Goal: Obtain resource: Download file/media

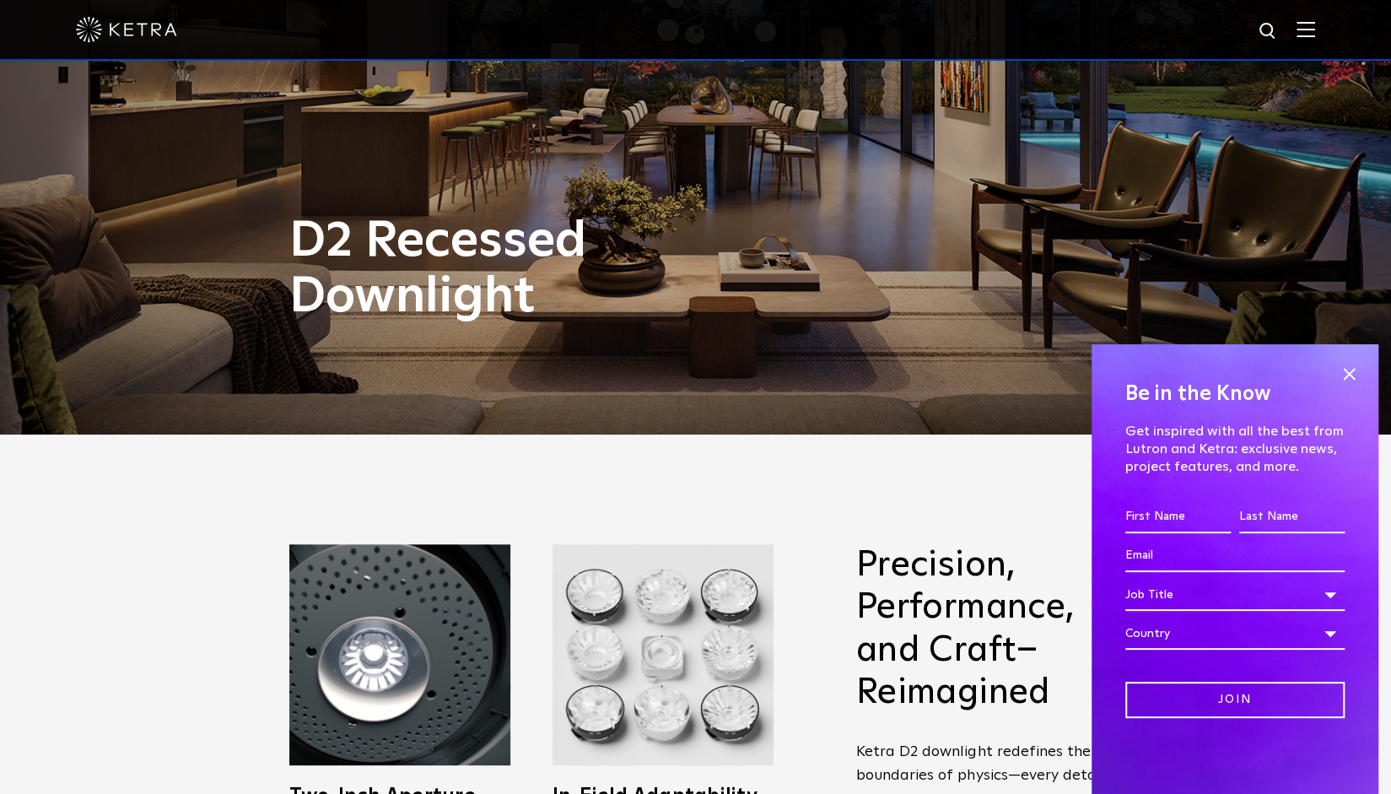
scroll to position [363, 0]
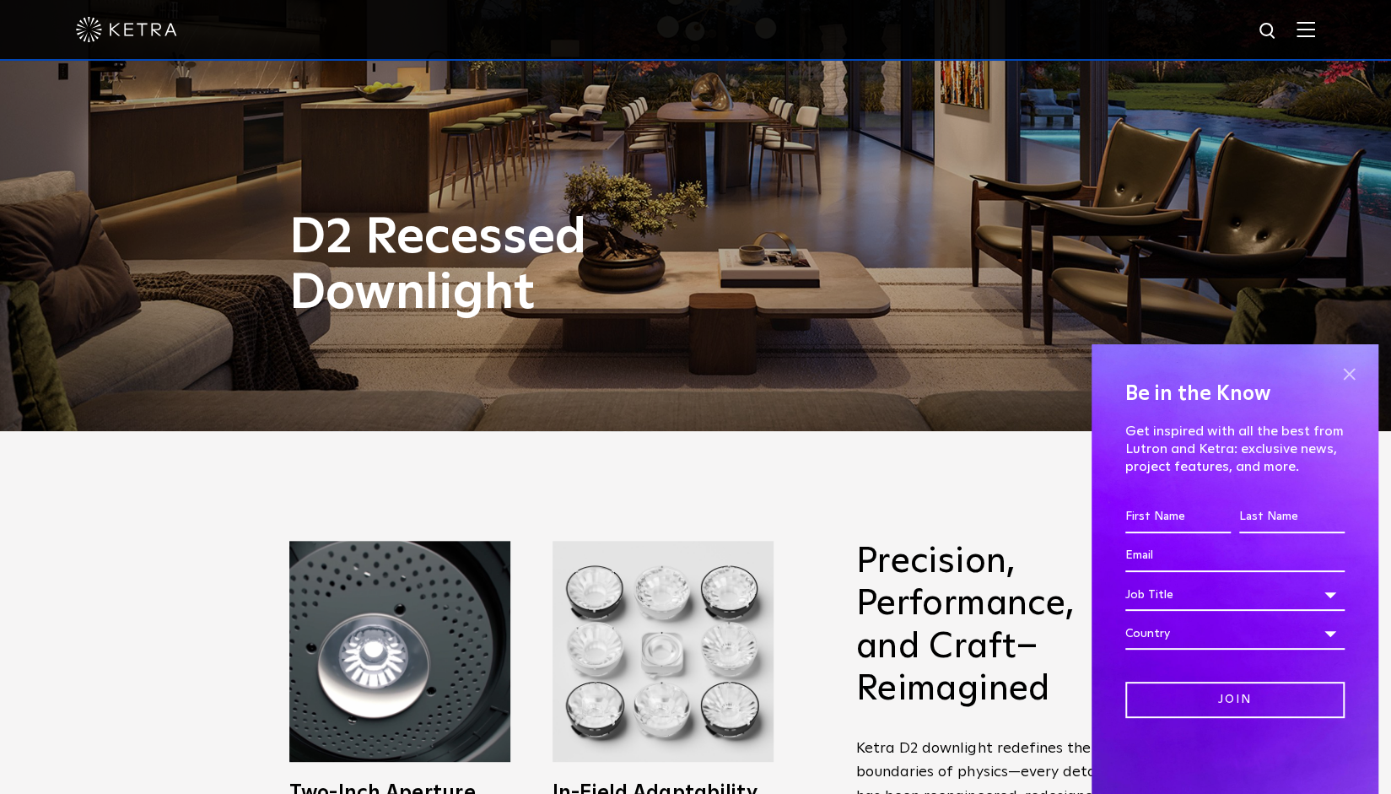
click at [1348, 374] on span at bounding box center [1349, 373] width 25 height 25
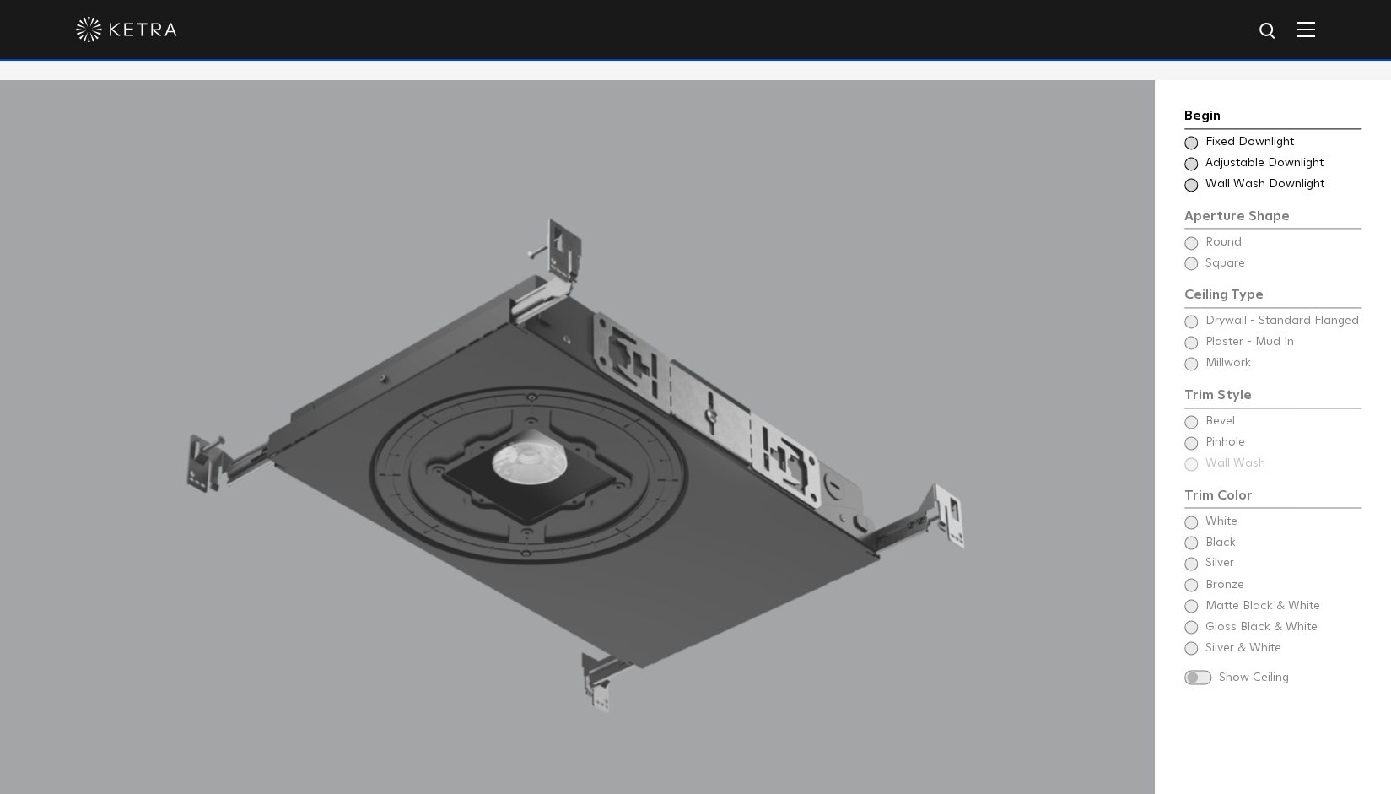
scroll to position [1534, 0]
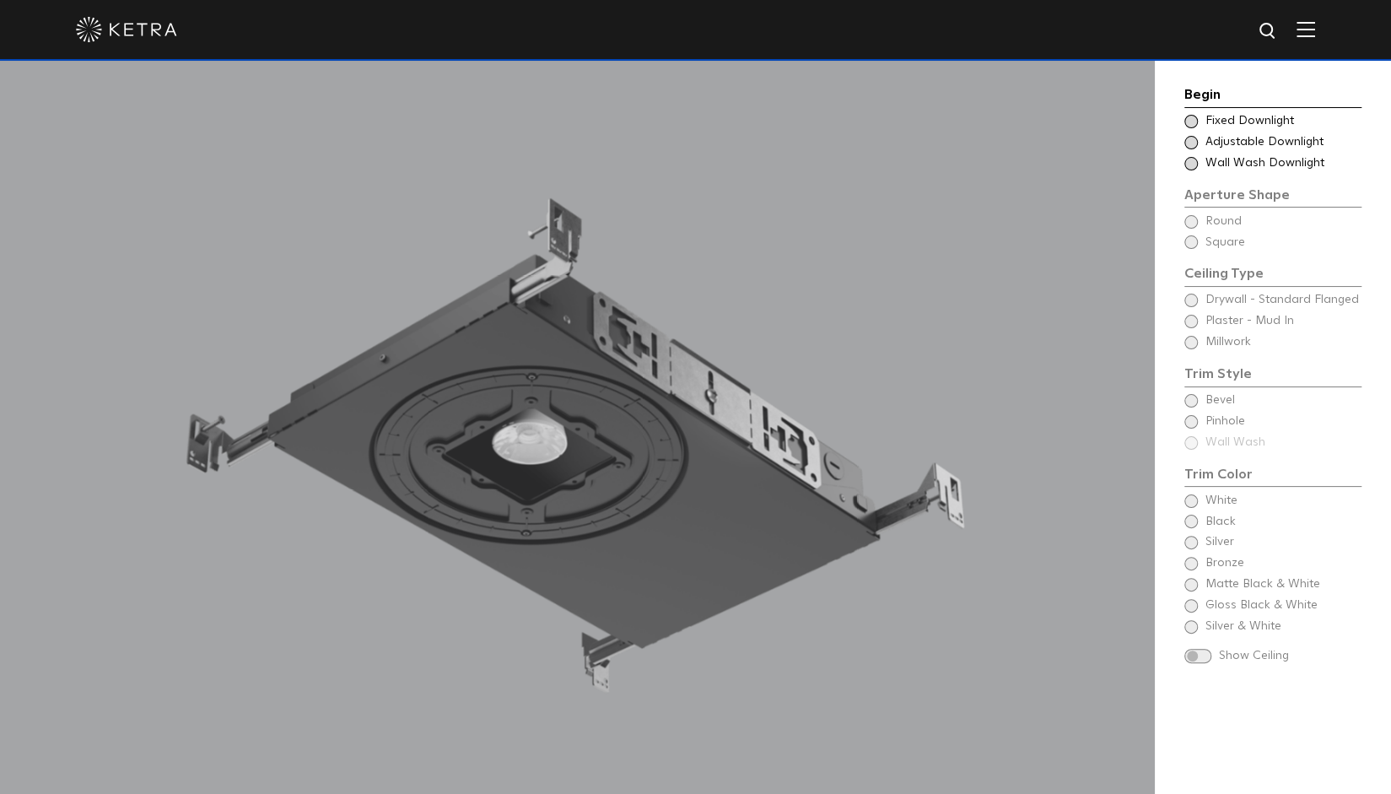
click at [1199, 147] on div "Choose Aperture Shape Adjustable Downlight" at bounding box center [1273, 142] width 177 height 17
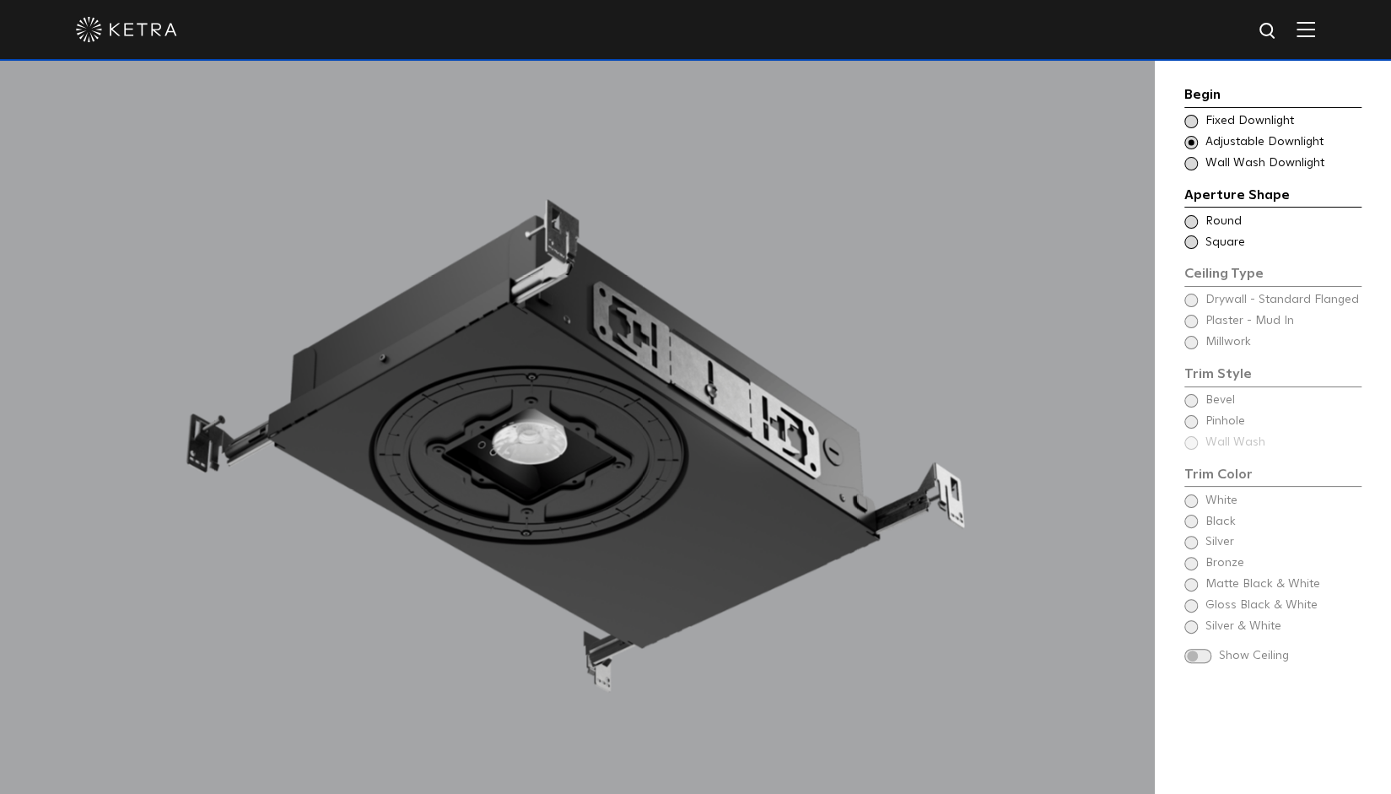
click at [1186, 223] on span at bounding box center [1192, 222] width 14 height 14
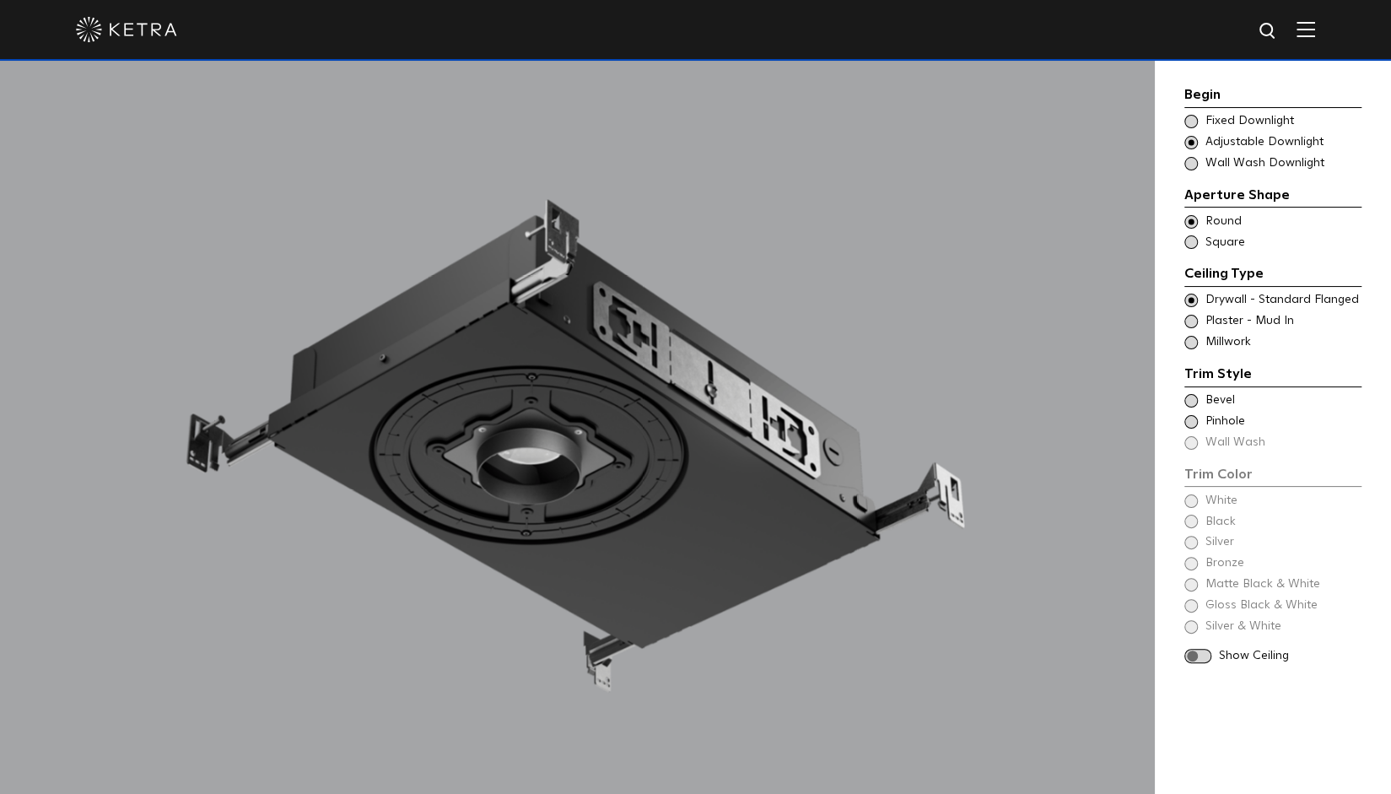
click at [1195, 346] on span at bounding box center [1192, 343] width 14 height 14
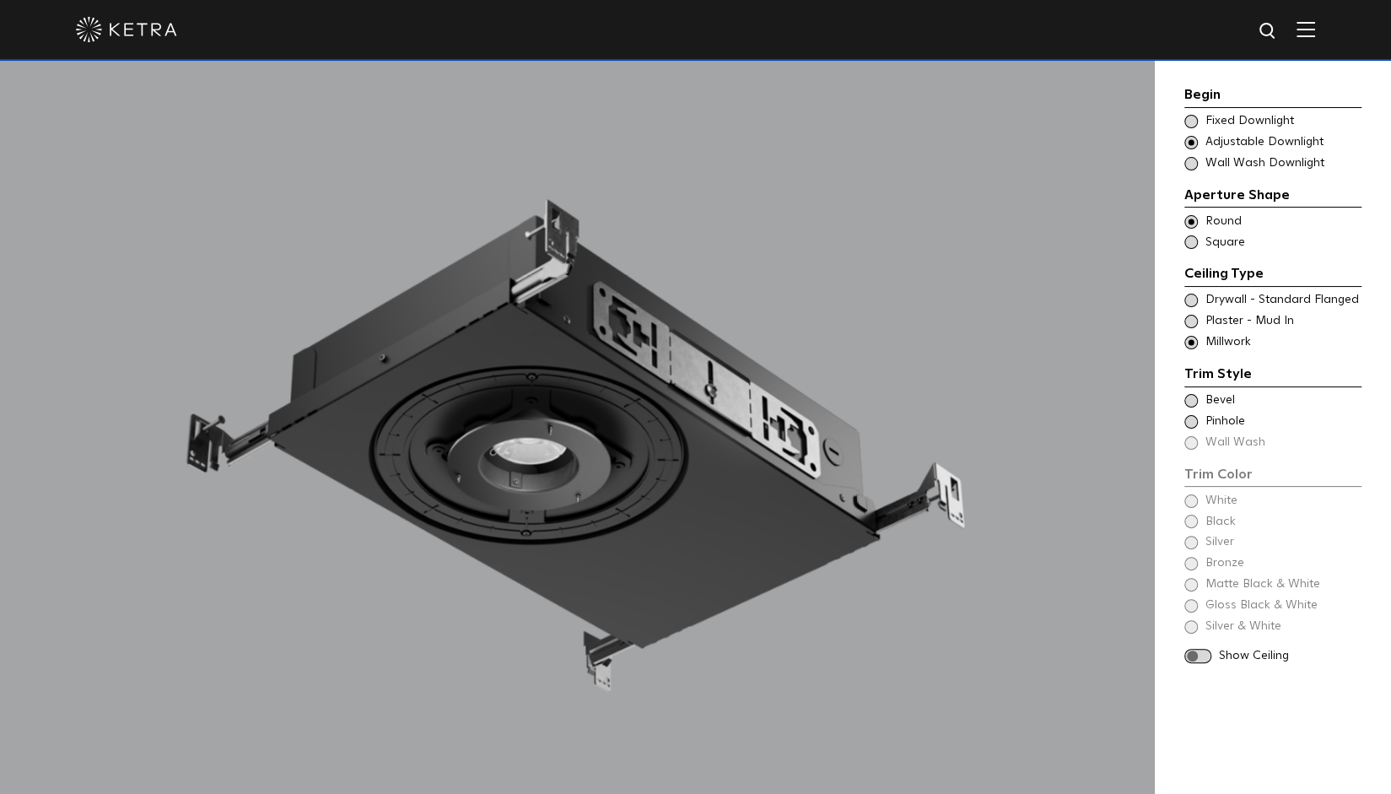
click at [1191, 422] on span at bounding box center [1192, 422] width 14 height 14
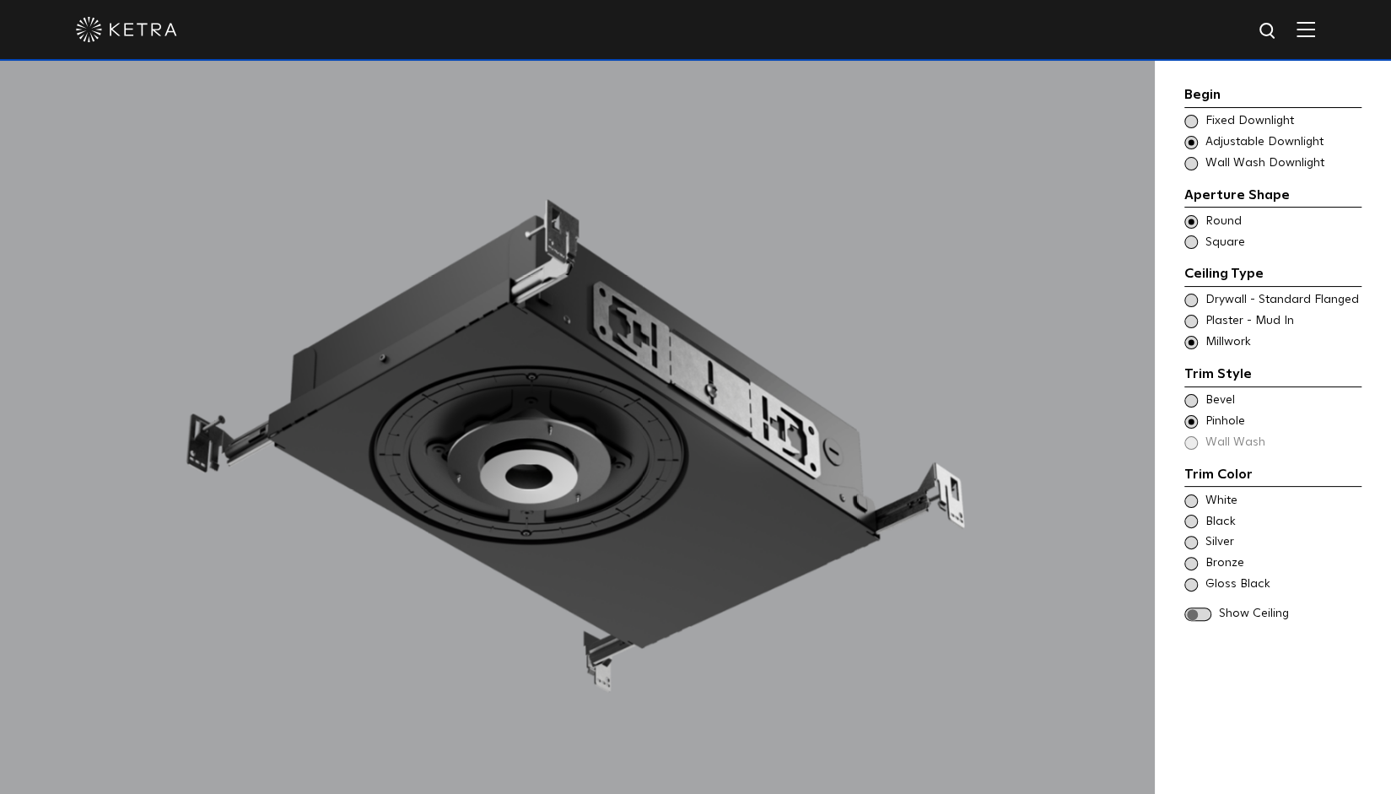
click at [1193, 524] on span at bounding box center [1192, 522] width 14 height 14
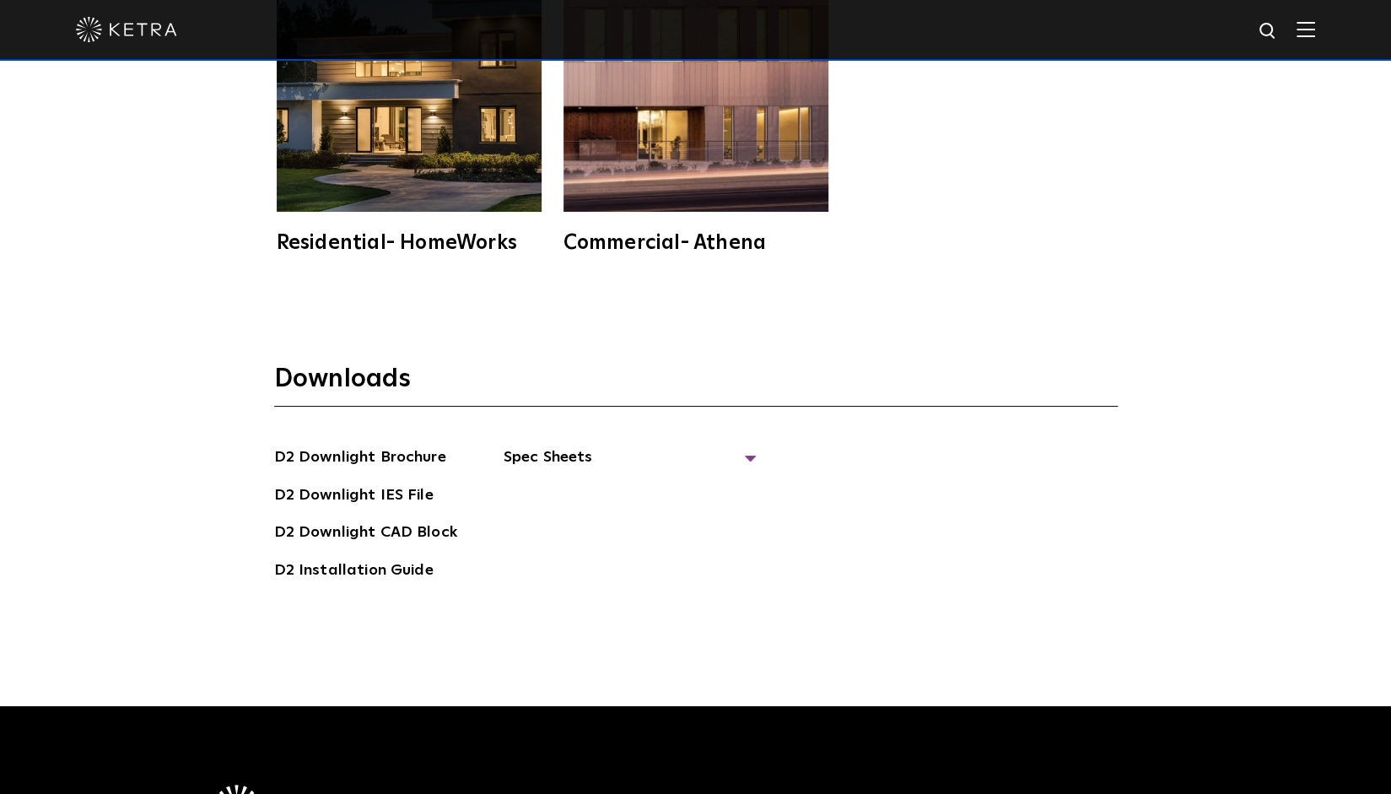
scroll to position [4631, 0]
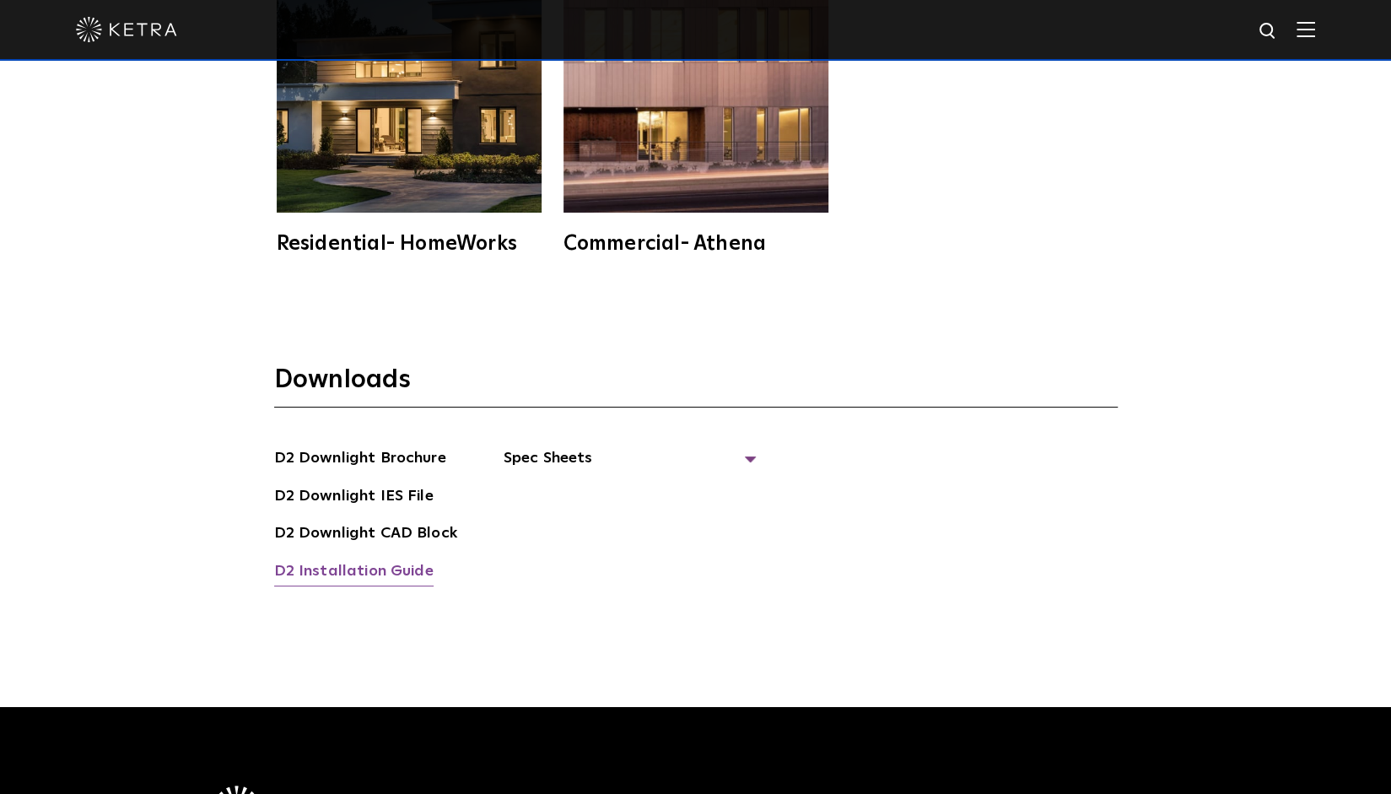
click at [354, 569] on link "D2 Installation Guide" at bounding box center [353, 572] width 159 height 27
click at [548, 456] on span "Spec Sheets" at bounding box center [630, 464] width 253 height 37
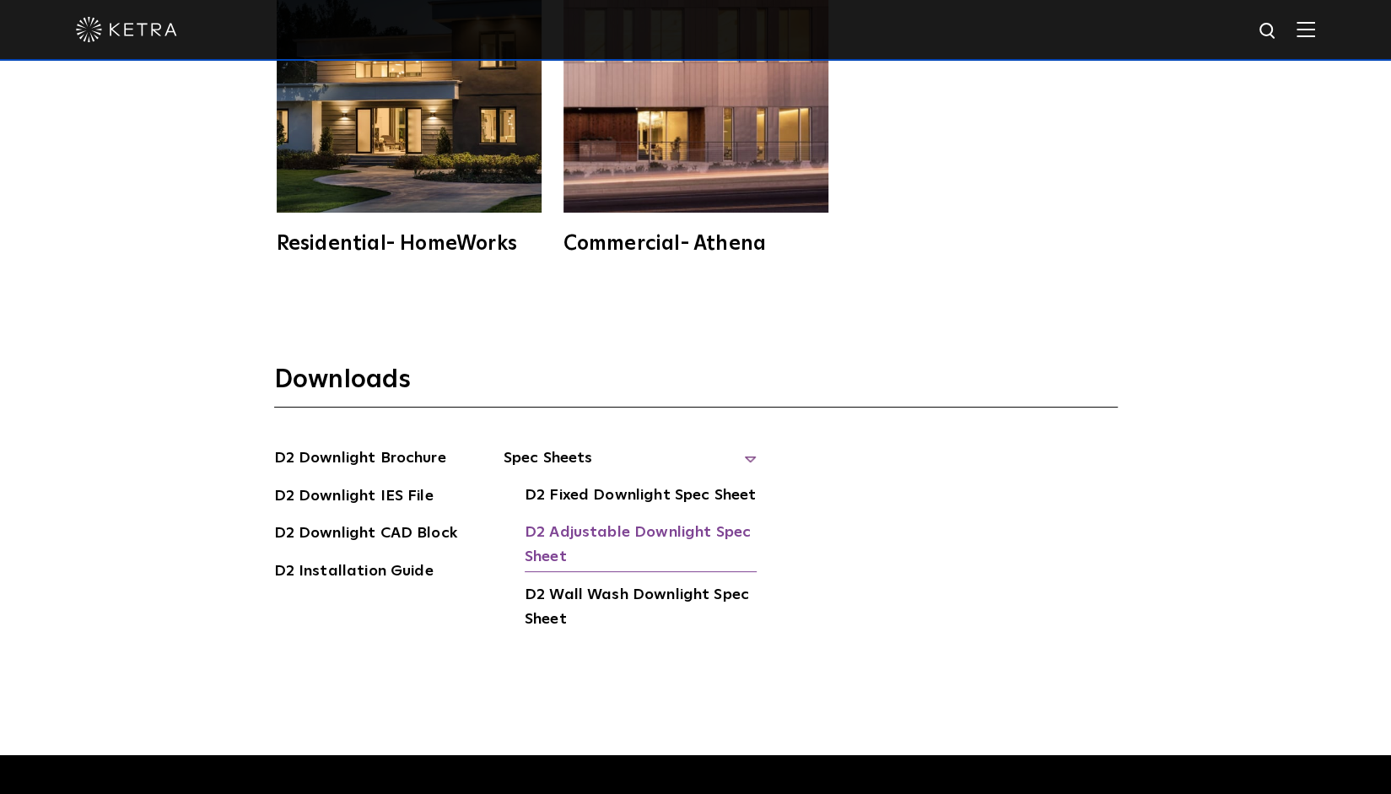
click at [620, 532] on link "D2 Adjustable Downlight Spec Sheet" at bounding box center [641, 546] width 232 height 51
click at [341, 570] on link "D2 Installation Guide" at bounding box center [353, 572] width 159 height 27
